Goal: Download file/media: Download file/media

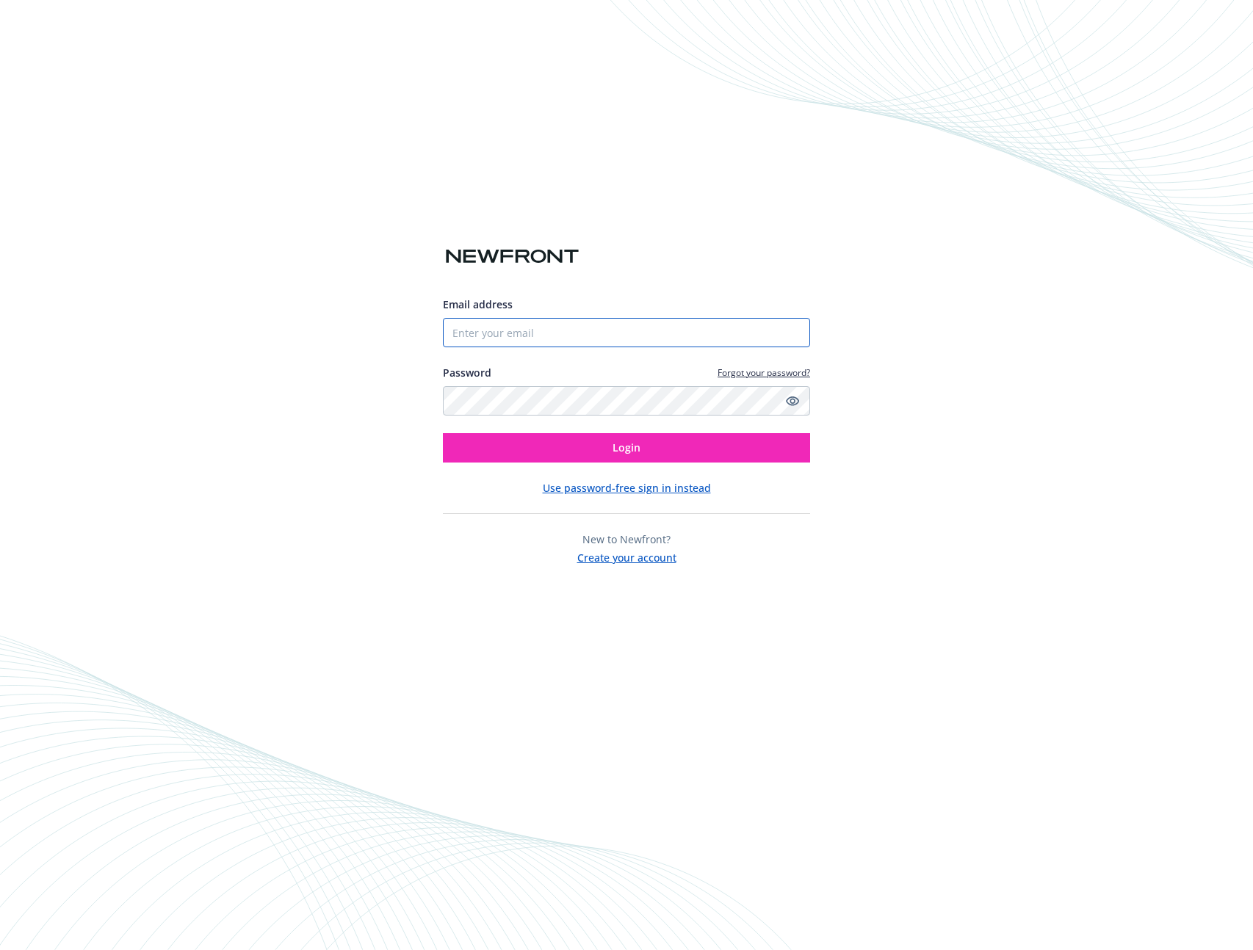
click at [624, 327] on input "Email address" at bounding box center [626, 332] width 367 height 29
click at [0, 950] on com-1password-button at bounding box center [0, 950] width 0 height 0
type input "tflittner@rocketlawyer.com"
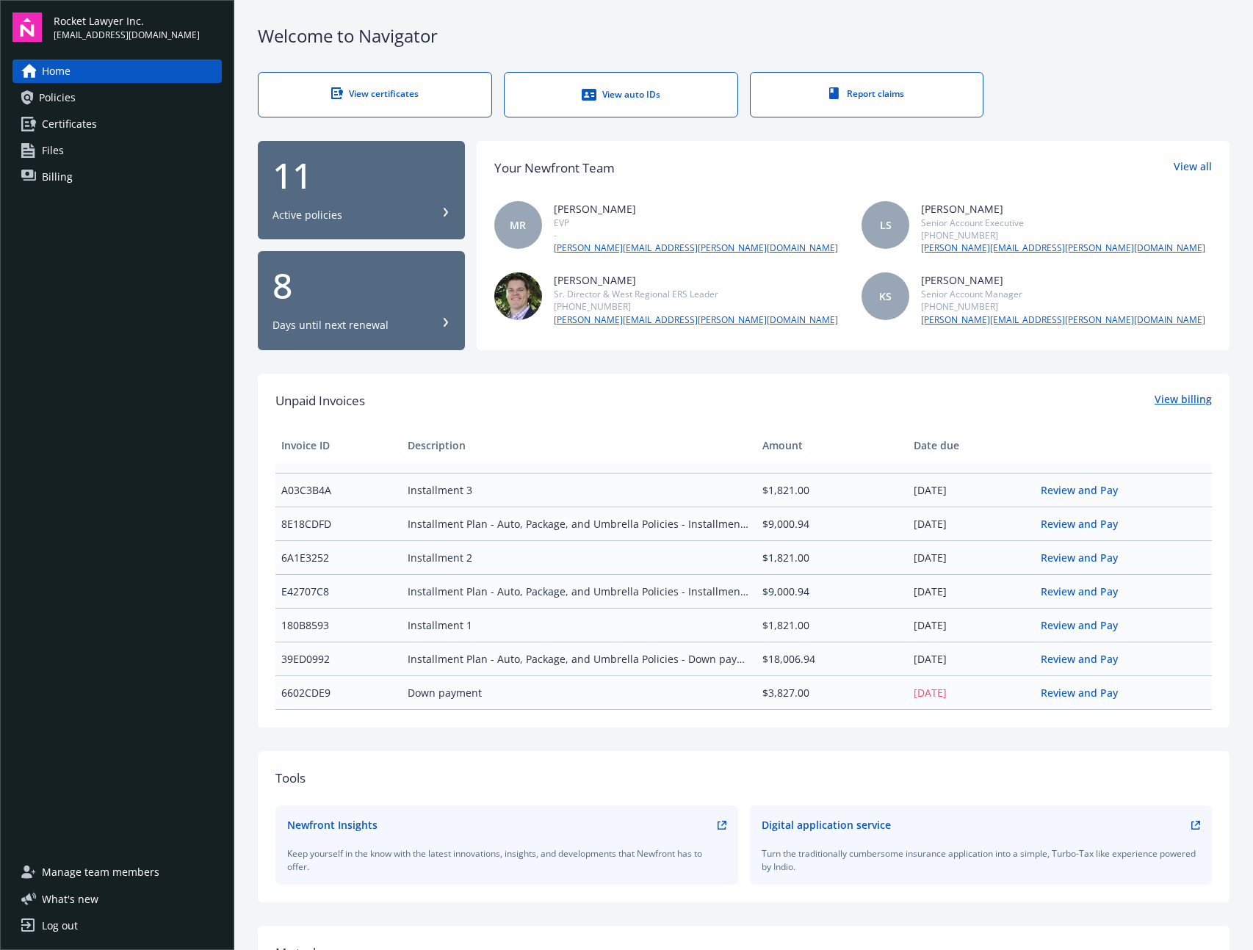
click at [1181, 391] on link "View billing" at bounding box center [1183, 400] width 57 height 19
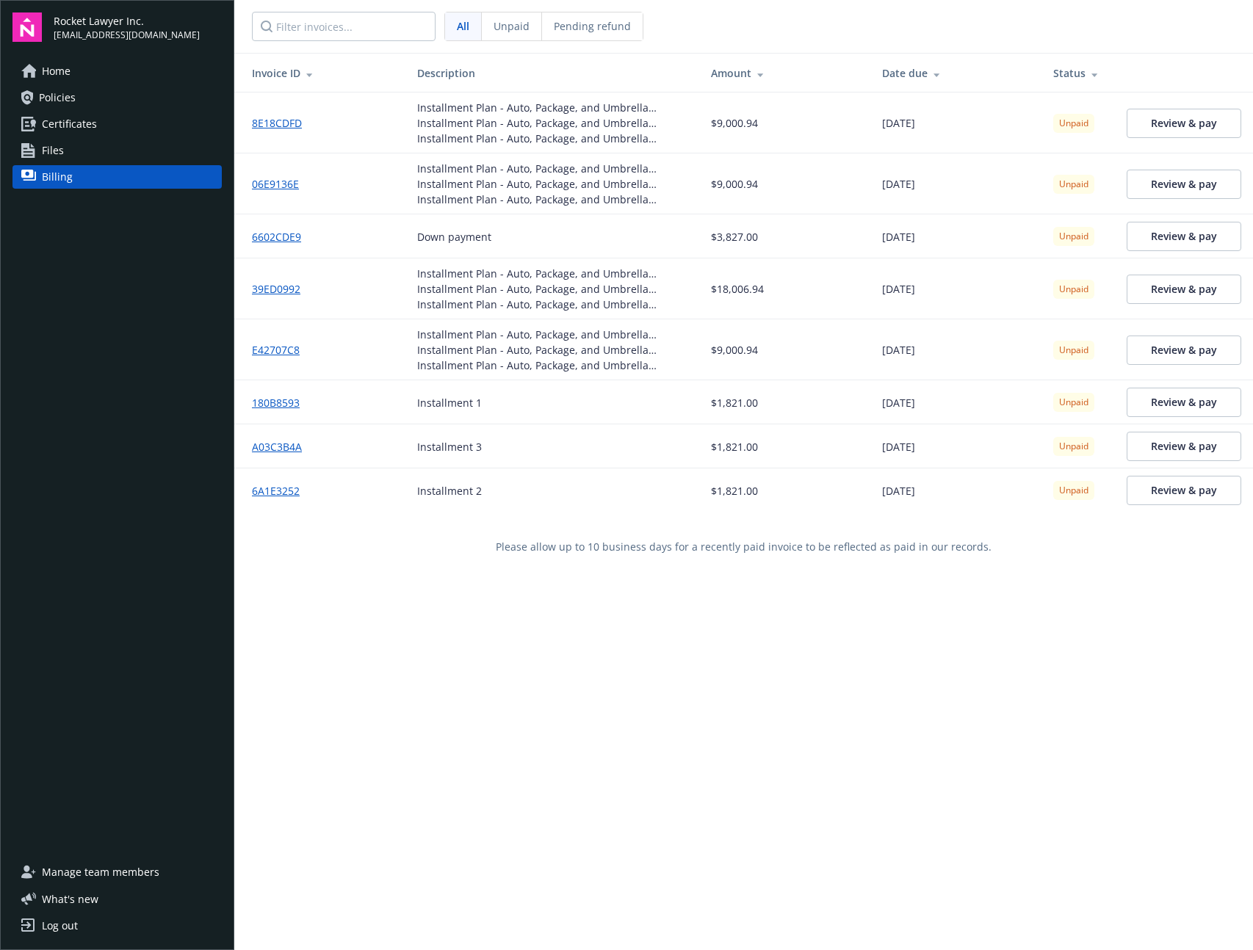
click at [82, 95] on link "Policies" at bounding box center [116, 98] width 209 height 24
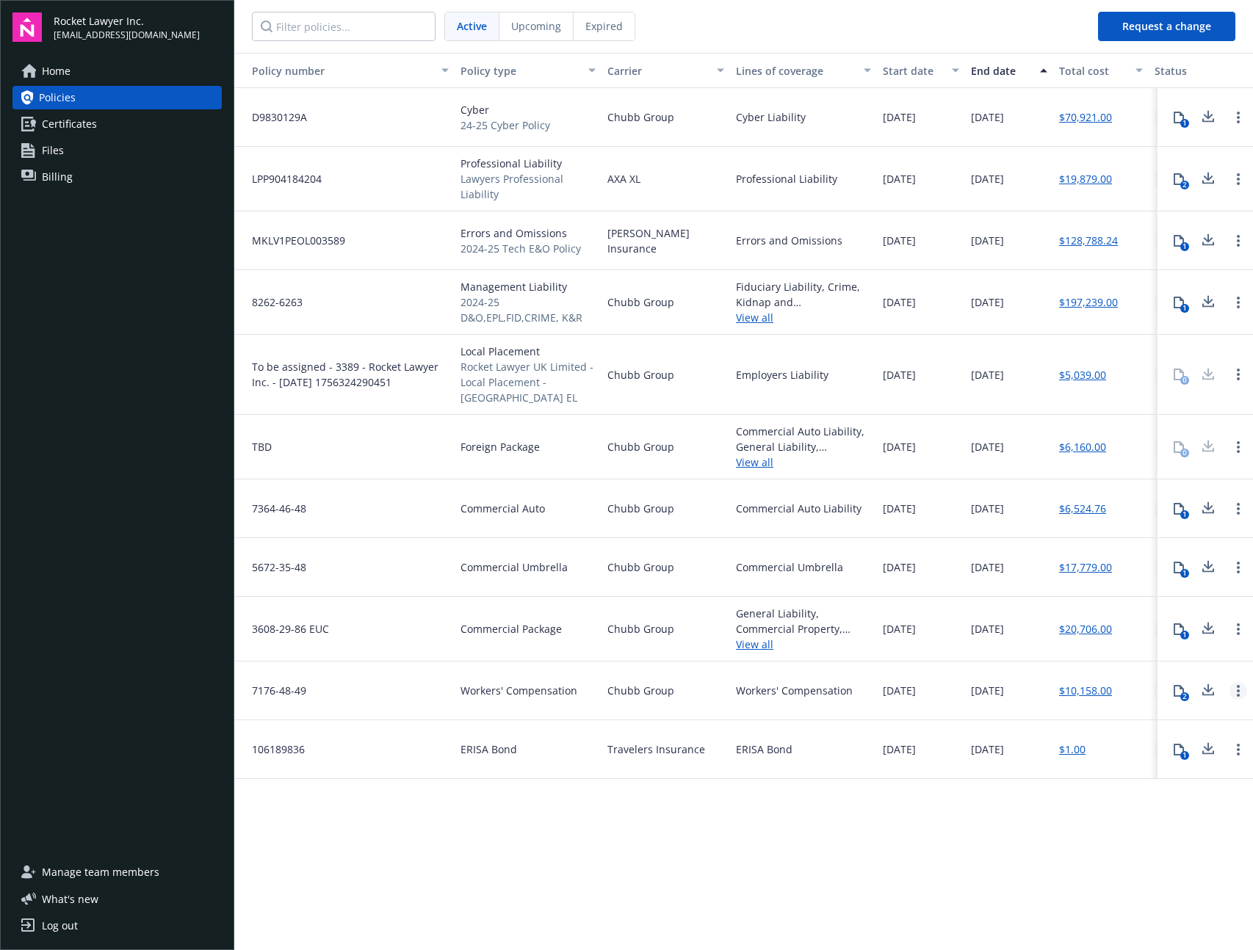
click at [1238, 690] on circle "Open options" at bounding box center [1238, 691] width 3 height 3
click at [1072, 683] on link "$10,158.00" at bounding box center [1085, 690] width 53 height 15
click at [73, 178] on link "Billing" at bounding box center [116, 177] width 209 height 24
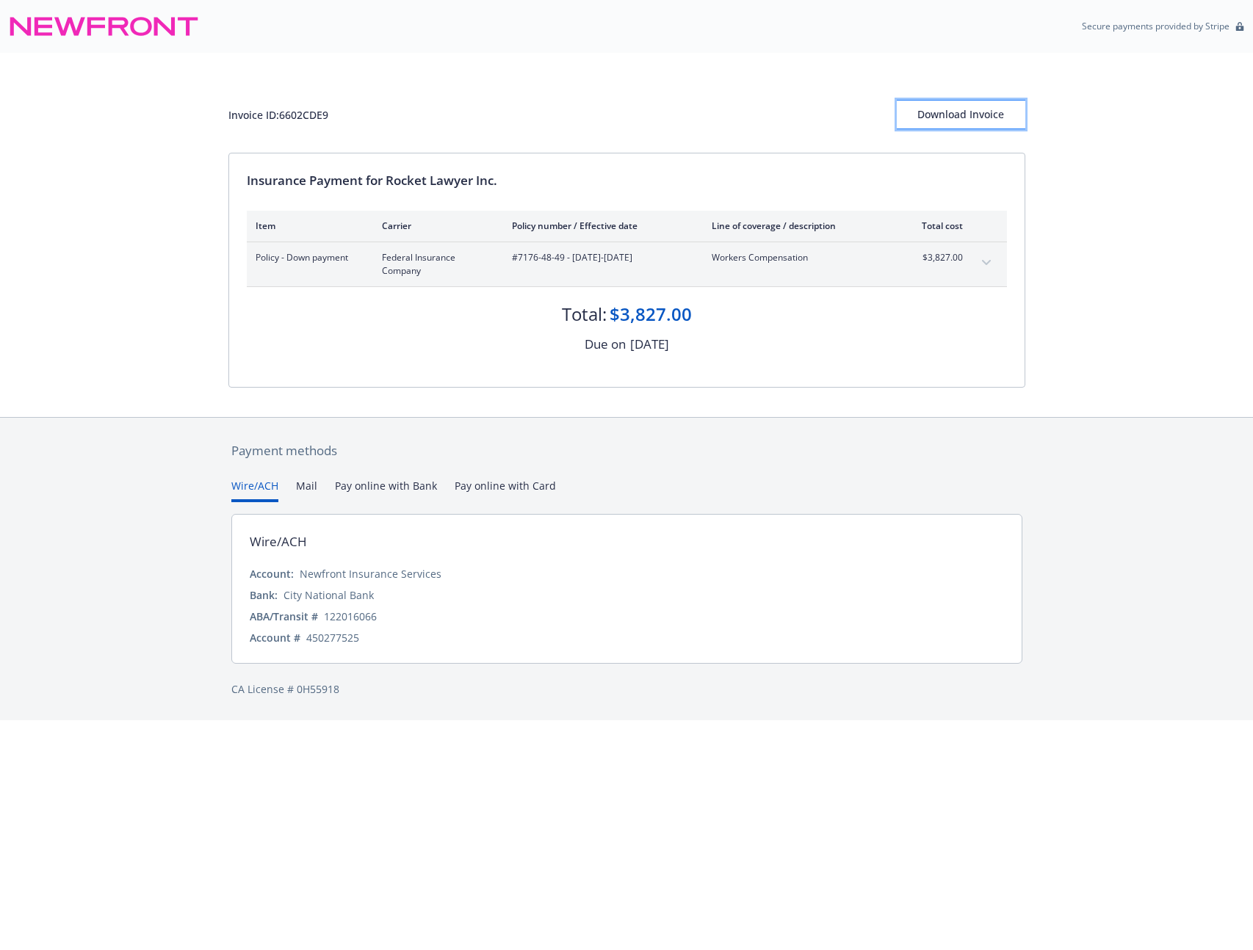
click at [997, 111] on div "Download Invoice" at bounding box center [961, 115] width 129 height 28
click at [990, 117] on div "Download Invoice" at bounding box center [961, 115] width 129 height 28
click at [956, 108] on div "Download Invoice" at bounding box center [961, 115] width 129 height 28
click at [986, 104] on div "Download Invoice" at bounding box center [961, 115] width 129 height 28
